Goal: Contribute content: Contribute content

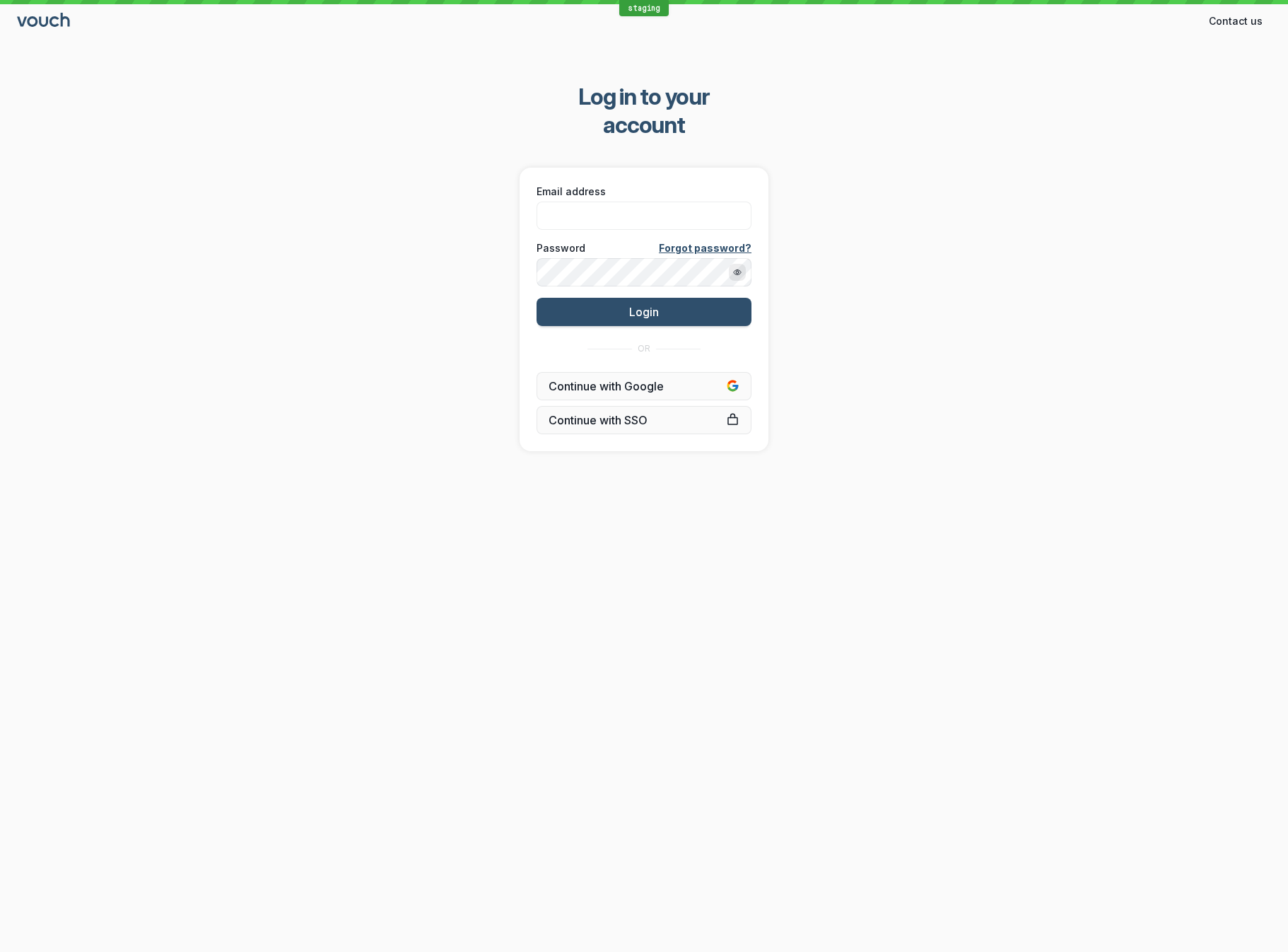
click at [721, 131] on div "Log in to your account Email address Password Forgot password? Login OR Continu…" at bounding box center [644, 267] width 1288 height 413
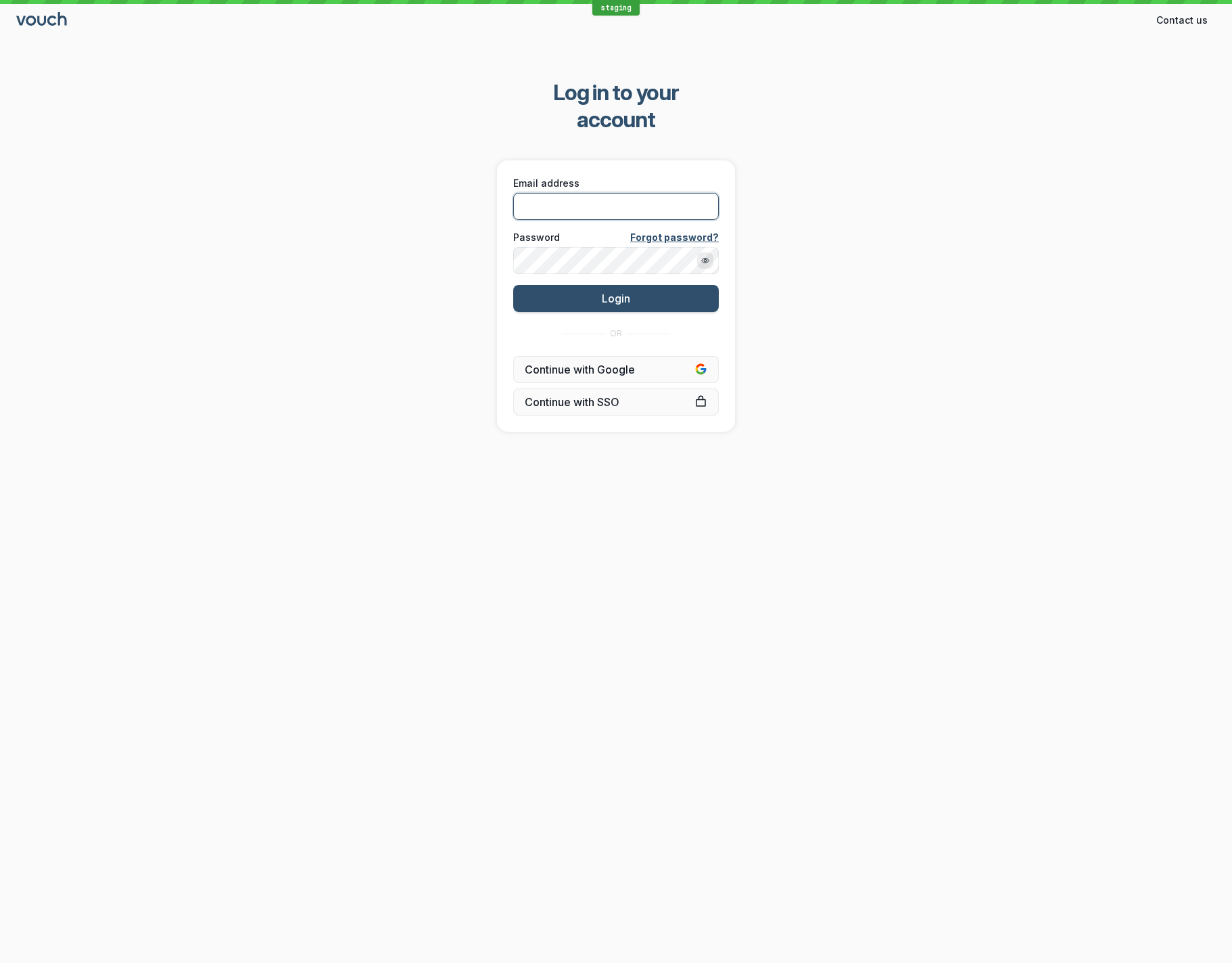
click at [557, 193] on input "Email address" at bounding box center [616, 207] width 206 height 27
click at [0, 962] on com-1password-button at bounding box center [0, 963] width 0 height 0
type input "[EMAIL_ADDRESS][DOMAIN_NAME]"
drag, startPoint x: 1232, startPoint y: 478, endPoint x: 1650, endPoint y: 476, distance: 418.0
click at [1232, 476] on html "staging Contact us Contact Log in to your account Email address Password Forgot…" at bounding box center [616, 482] width 1232 height 963
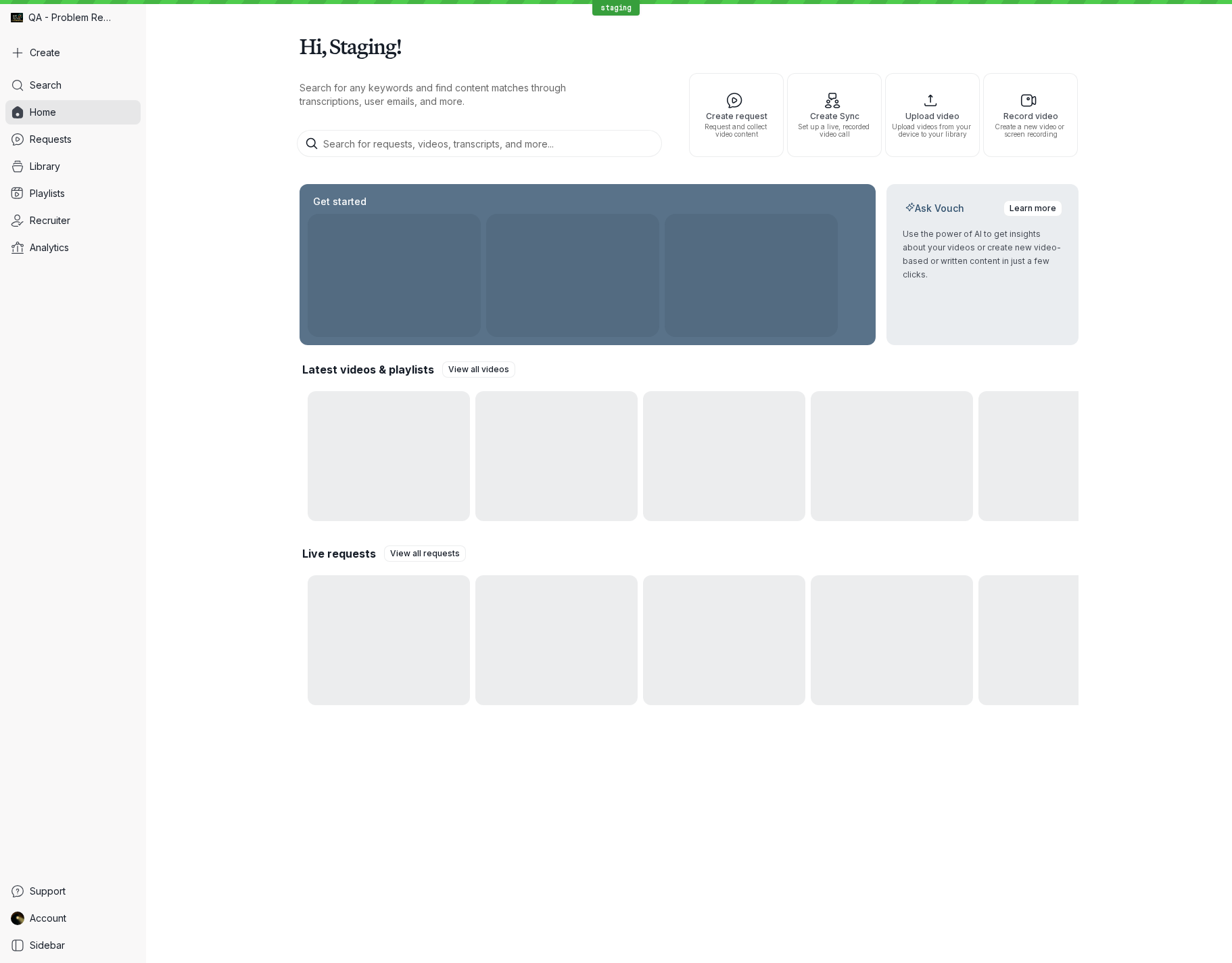
click at [1144, 406] on div "Hi, Staging! Search for any keywords and find content matches through transcrip…" at bounding box center [689, 364] width 1086 height 730
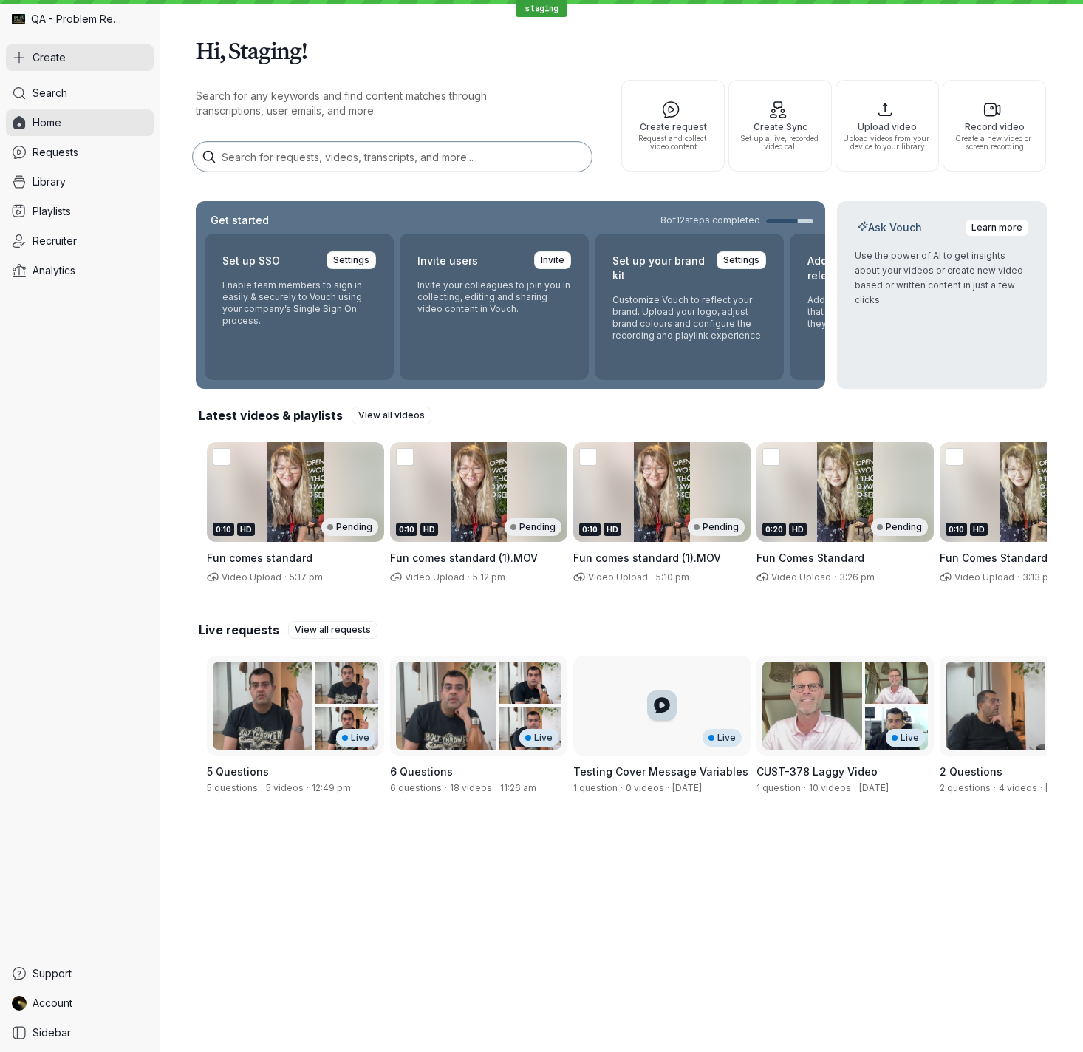
click at [74, 58] on button "Create" at bounding box center [80, 57] width 148 height 27
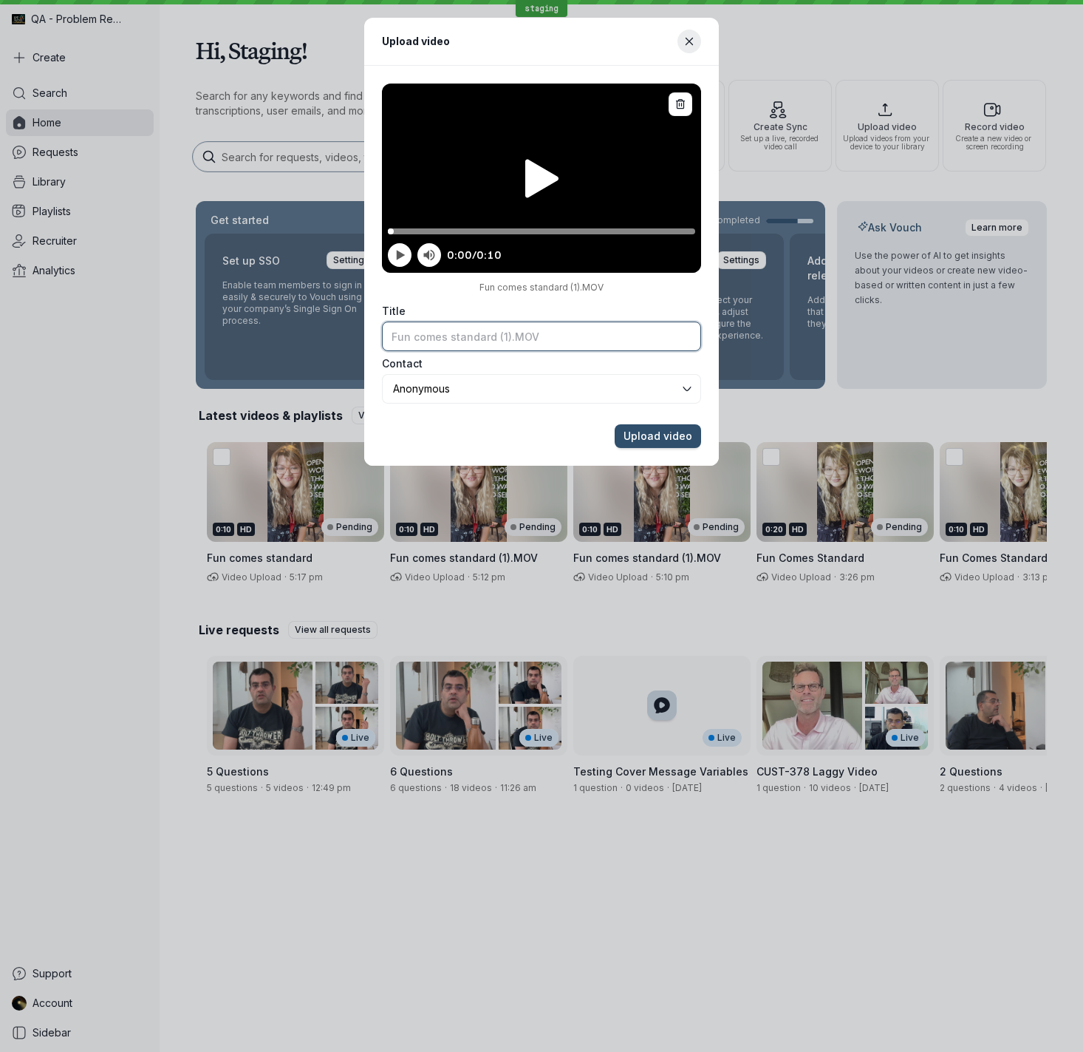
click at [545, 339] on input "Title" at bounding box center [541, 336] width 319 height 30
type input "Fun comes standard"
click at [615, 424] on button "Upload video" at bounding box center [658, 436] width 86 height 24
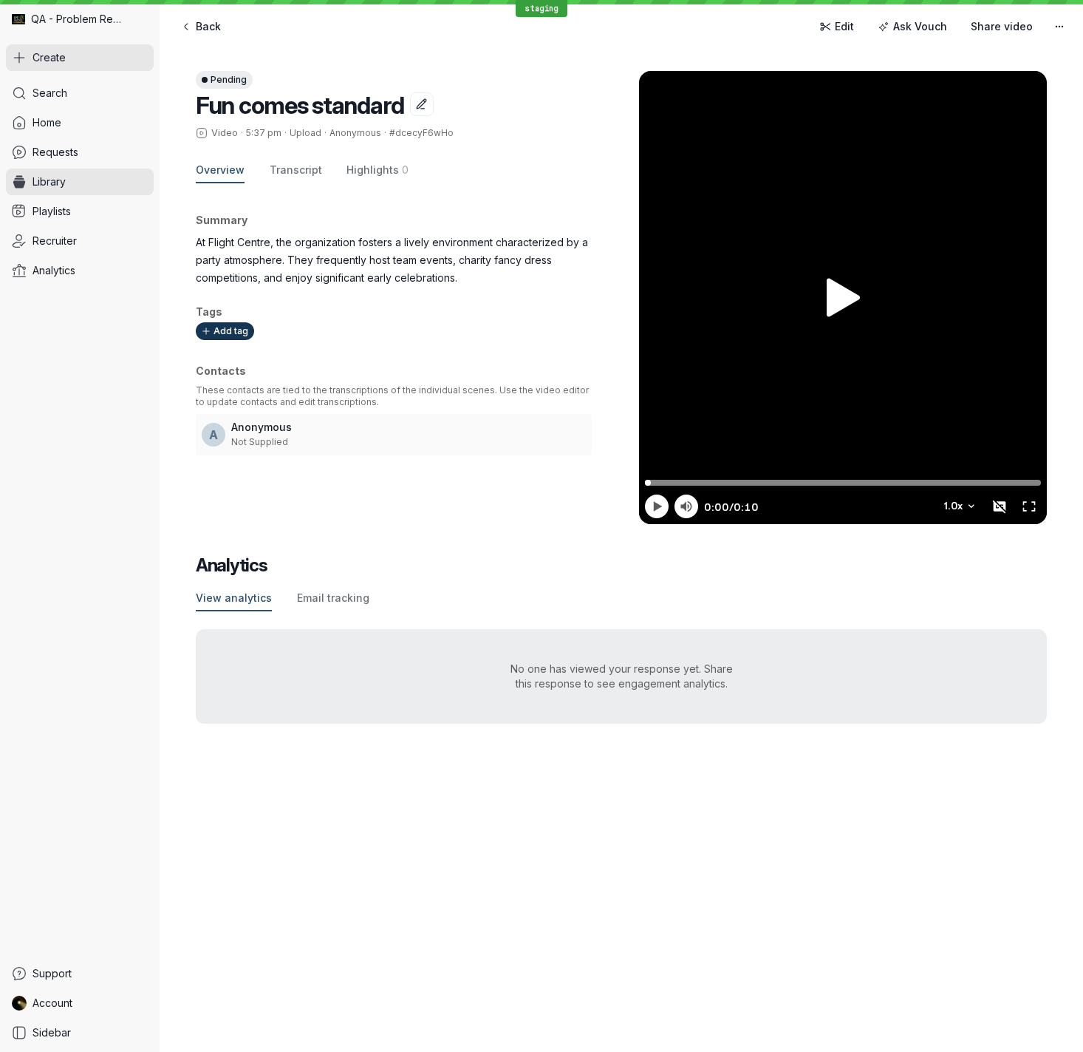
click at [80, 54] on button "Create" at bounding box center [80, 57] width 148 height 27
click at [73, 117] on link "Home" at bounding box center [80, 122] width 148 height 27
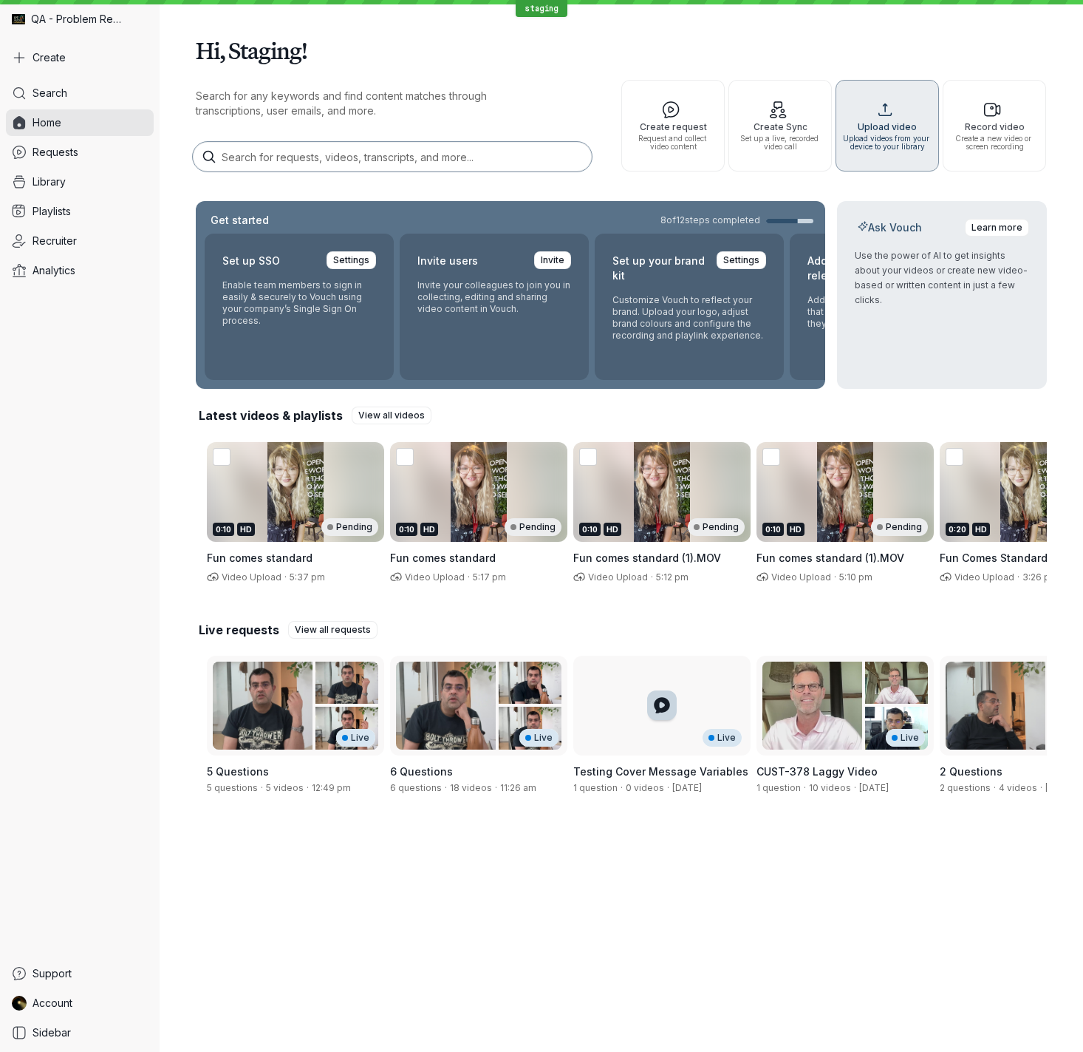
click at [896, 135] on span "Upload videos from your device to your library" at bounding box center [887, 143] width 90 height 16
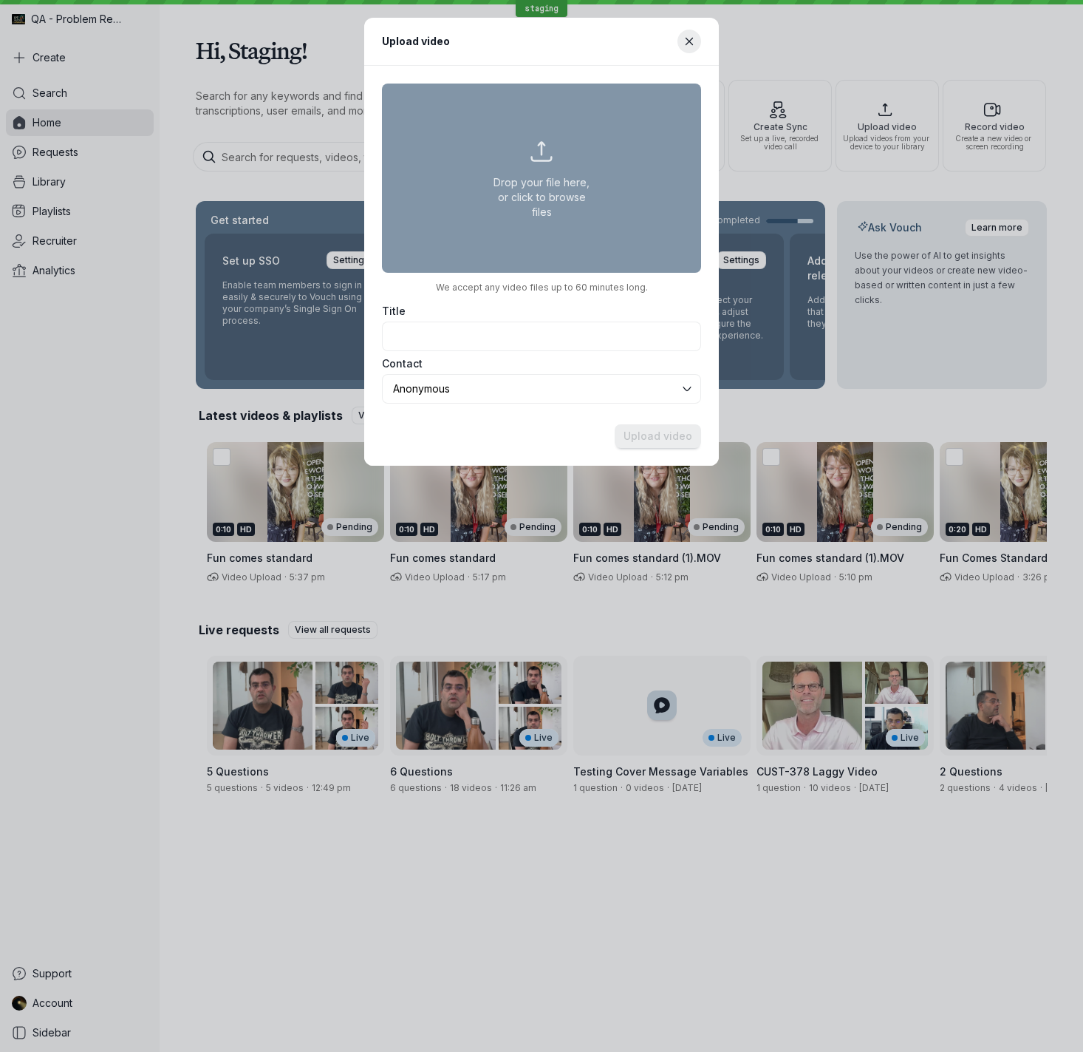
click at [532, 194] on button "Drop your file here, or click to browse files" at bounding box center [541, 178] width 319 height 189
type input "C:\fakepath\output_prores.mov"
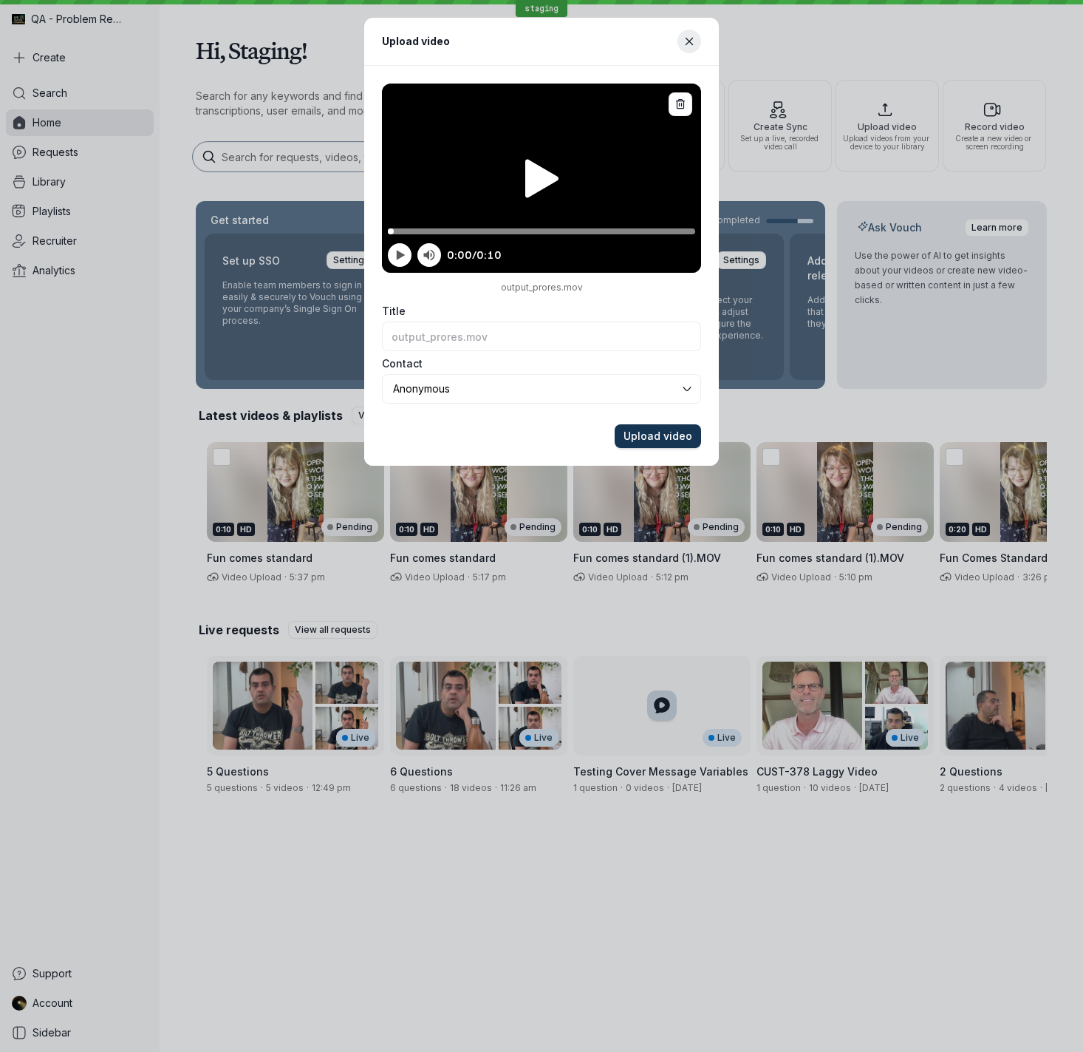
click at [660, 437] on span "Upload video" at bounding box center [658, 436] width 69 height 15
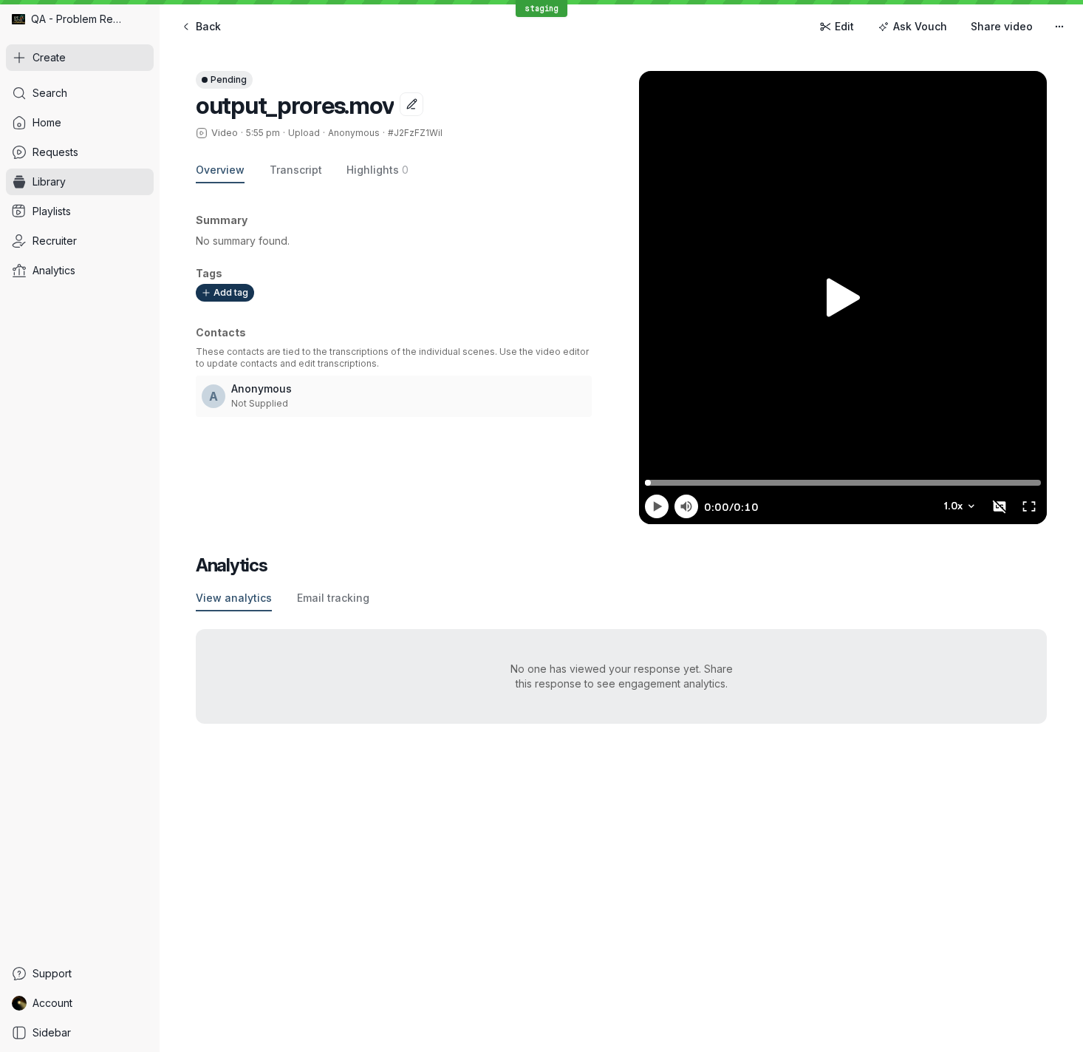
click at [77, 58] on button "Create" at bounding box center [80, 57] width 148 height 27
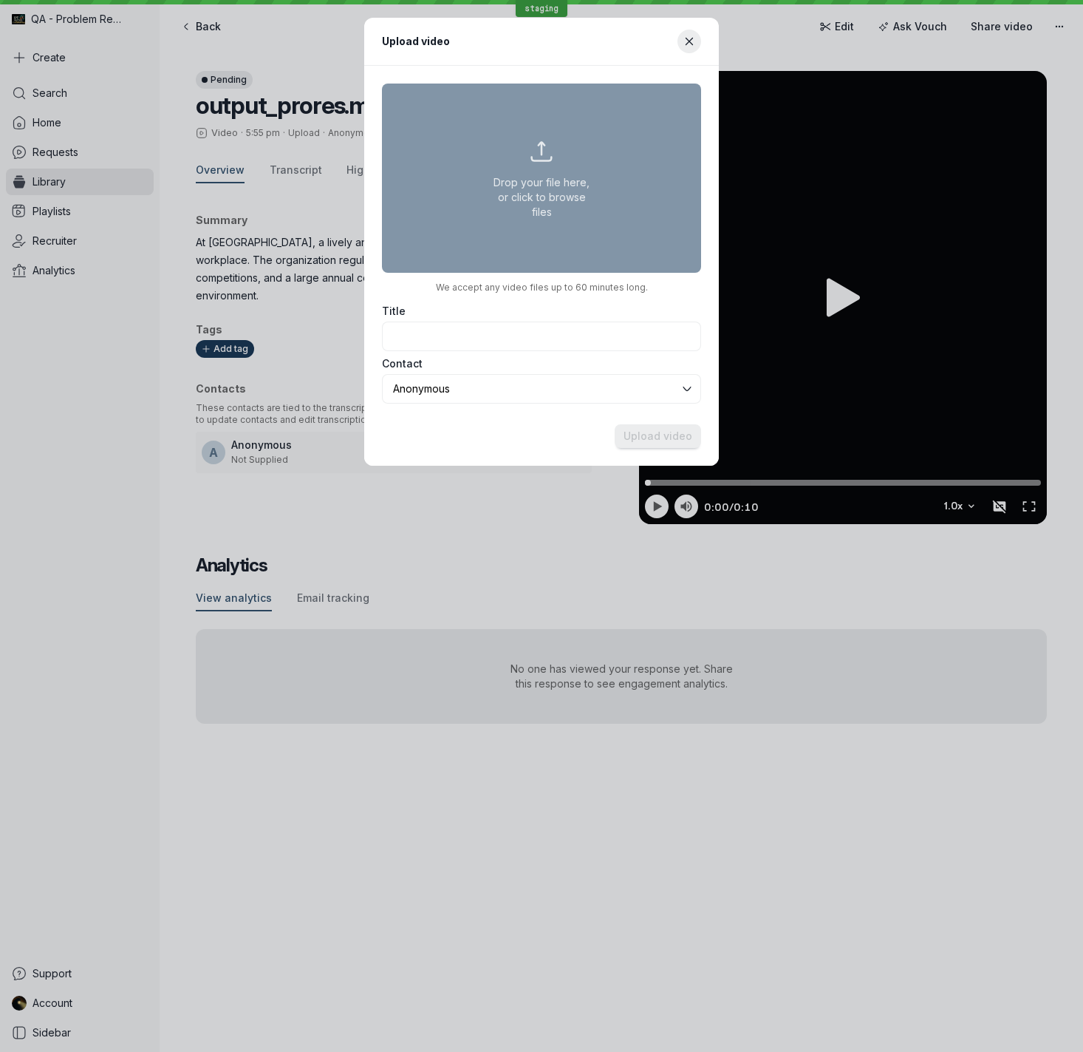
click at [538, 165] on button "Drop your file here, or click to browse files" at bounding box center [541, 178] width 319 height 189
type input "C:\fakepath\output_hevc.mov"
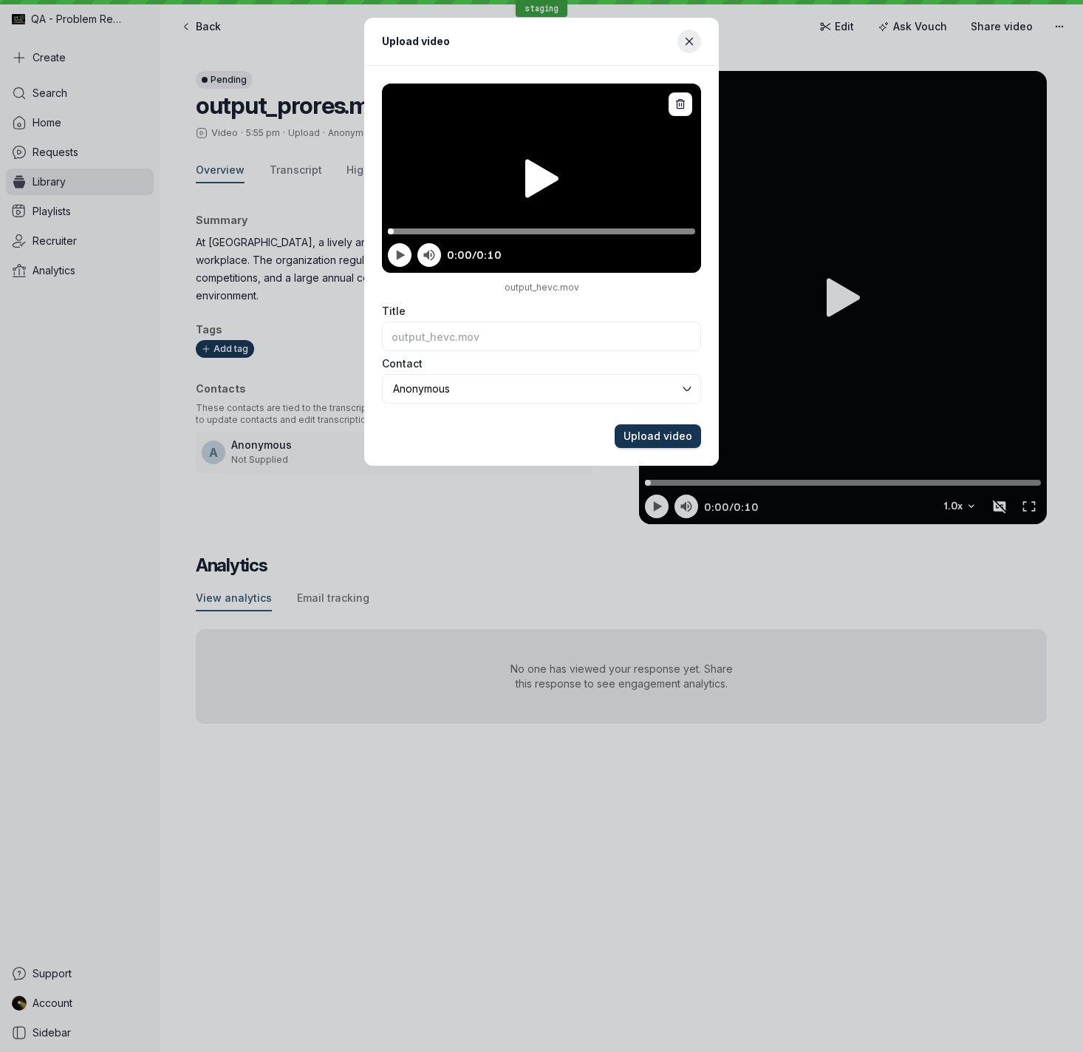
click at [649, 436] on span "Upload video" at bounding box center [658, 436] width 69 height 15
